Goal: Task Accomplishment & Management: Use online tool/utility

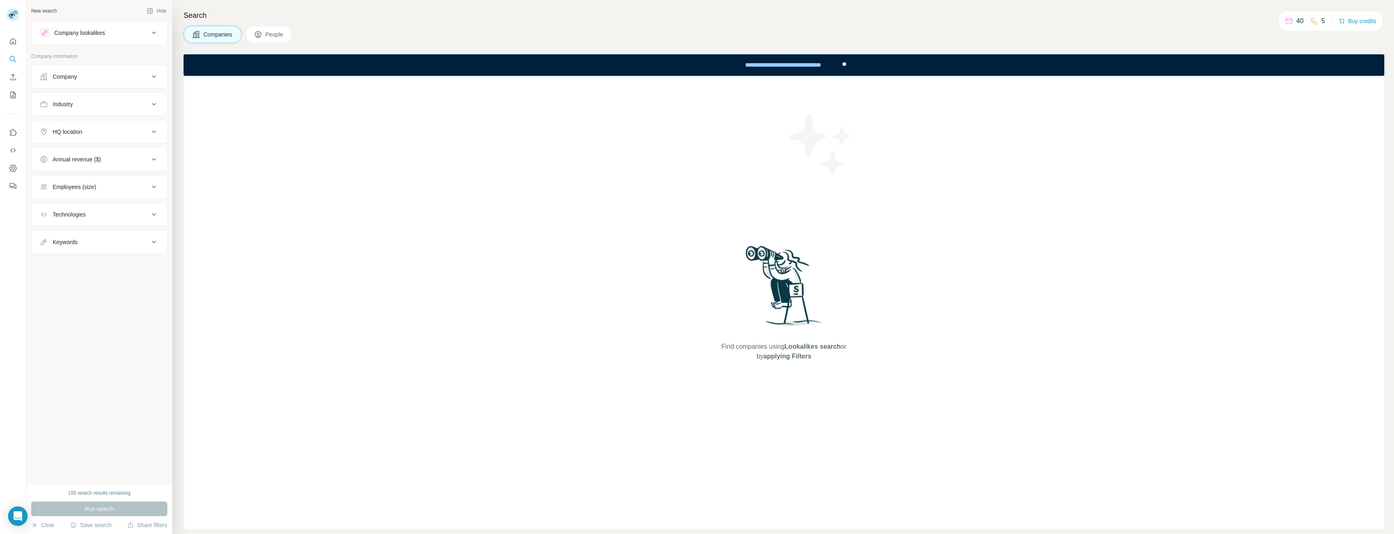
click at [749, 62] on div "**********" at bounding box center [783, 65] width 114 height 18
click at [15, 40] on icon "Quick start" at bounding box center [13, 41] width 6 height 6
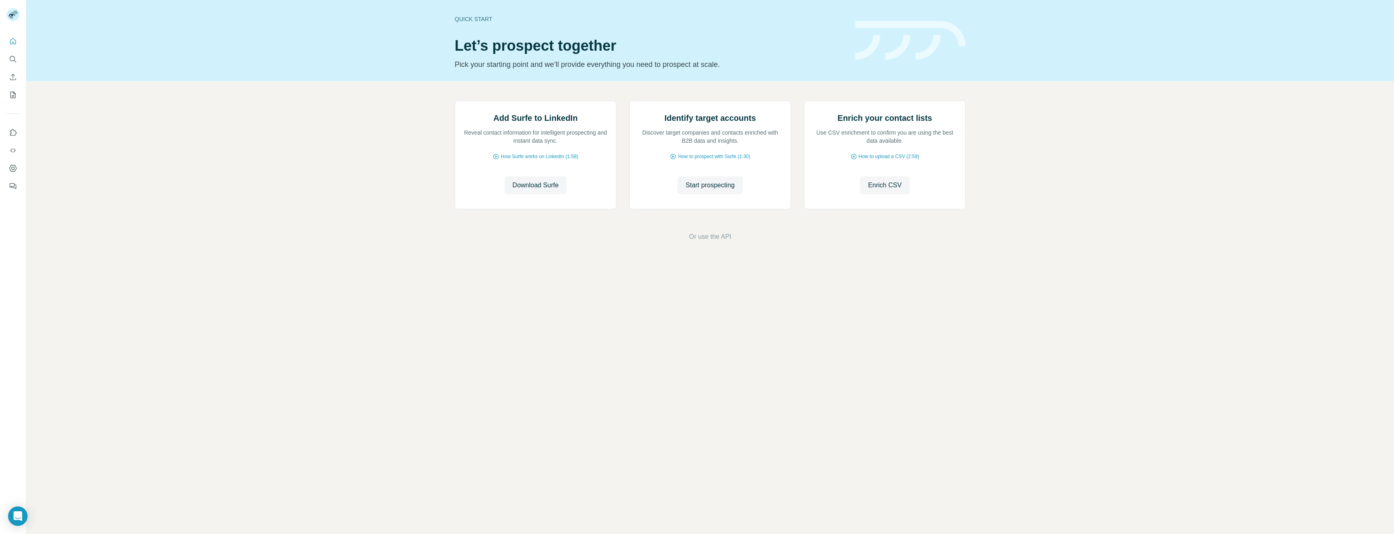
click at [539, 190] on span "Download Surfe" at bounding box center [536, 185] width 46 height 10
drag, startPoint x: 1014, startPoint y: 261, endPoint x: 742, endPoint y: 274, distance: 271.8
click at [1013, 261] on div "Add Surfe to LinkedIn Reveal contact information for intelligent prospecting an…" at bounding box center [710, 171] width 1368 height 180
click at [9, 41] on button "Quick start" at bounding box center [12, 41] width 13 height 15
click at [14, 40] on icon "Quick start" at bounding box center [13, 41] width 8 height 8
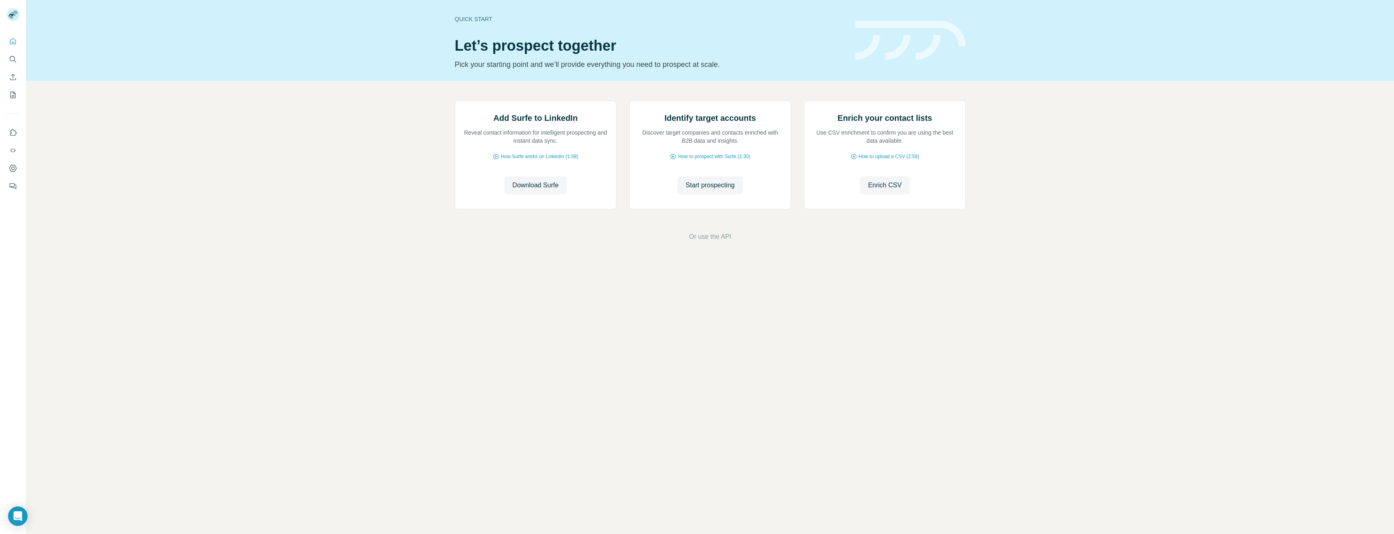
click at [455, 101] on img at bounding box center [455, 101] width 0 height 0
click at [543, 190] on span "Download Surfe" at bounding box center [536, 185] width 46 height 10
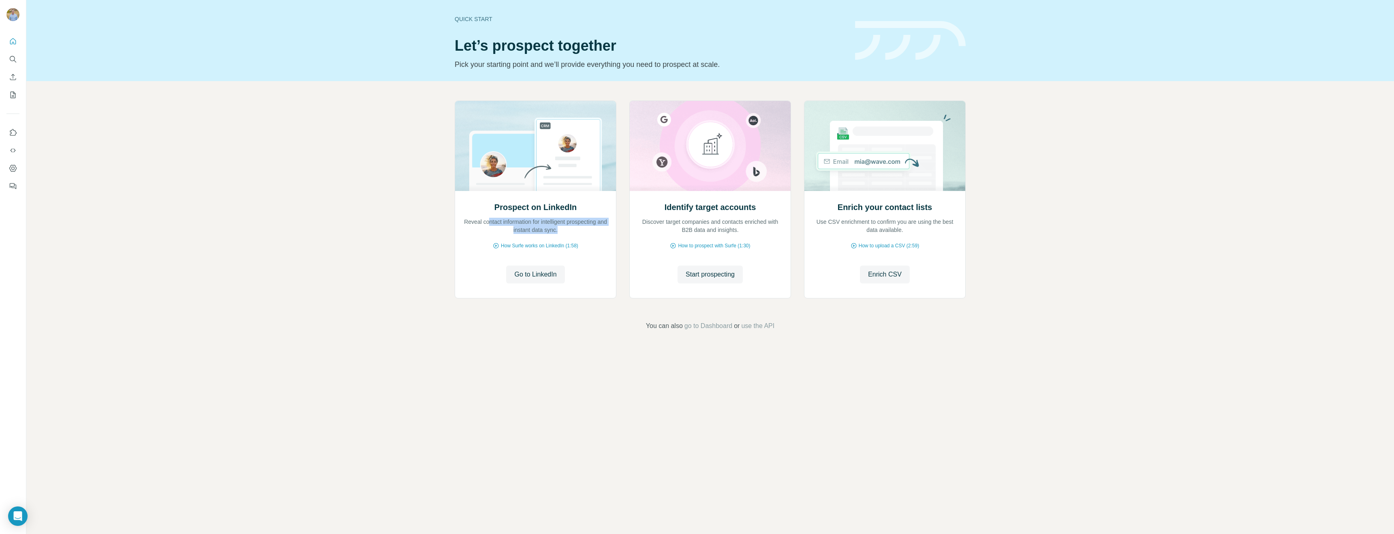
drag, startPoint x: 570, startPoint y: 223, endPoint x: 584, endPoint y: 229, distance: 15.2
click at [584, 229] on p "Reveal contact information for intelligent prospecting and instant data sync." at bounding box center [535, 226] width 145 height 16
click at [540, 274] on span "Go to LinkedIn" at bounding box center [535, 274] width 42 height 10
